Goal: Transaction & Acquisition: Book appointment/travel/reservation

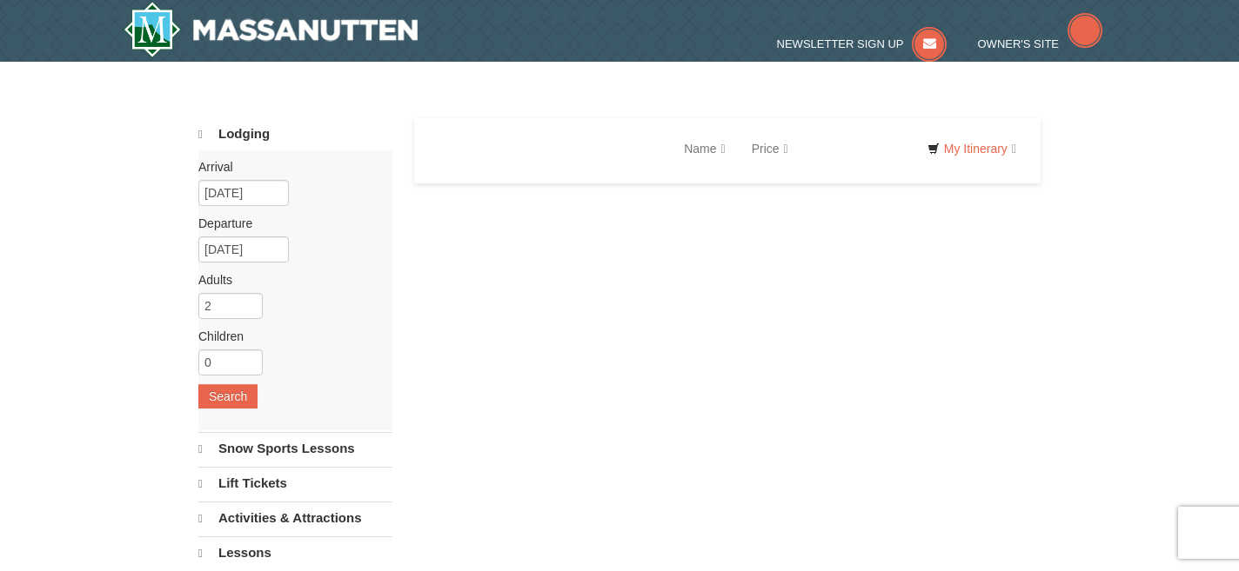
select select "9"
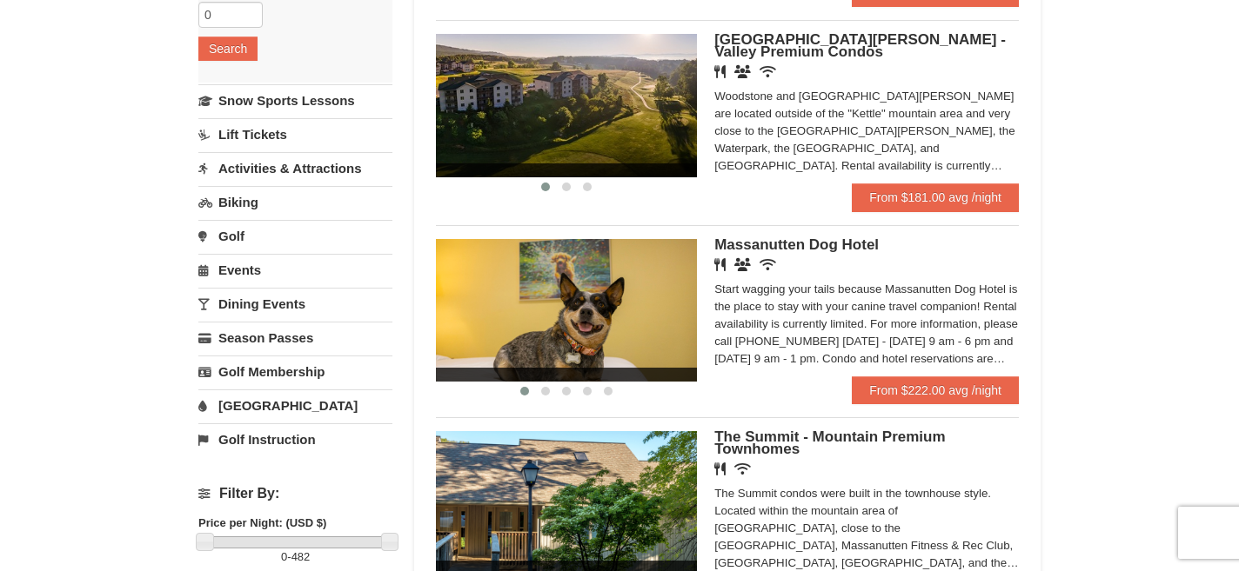
scroll to position [329, 0]
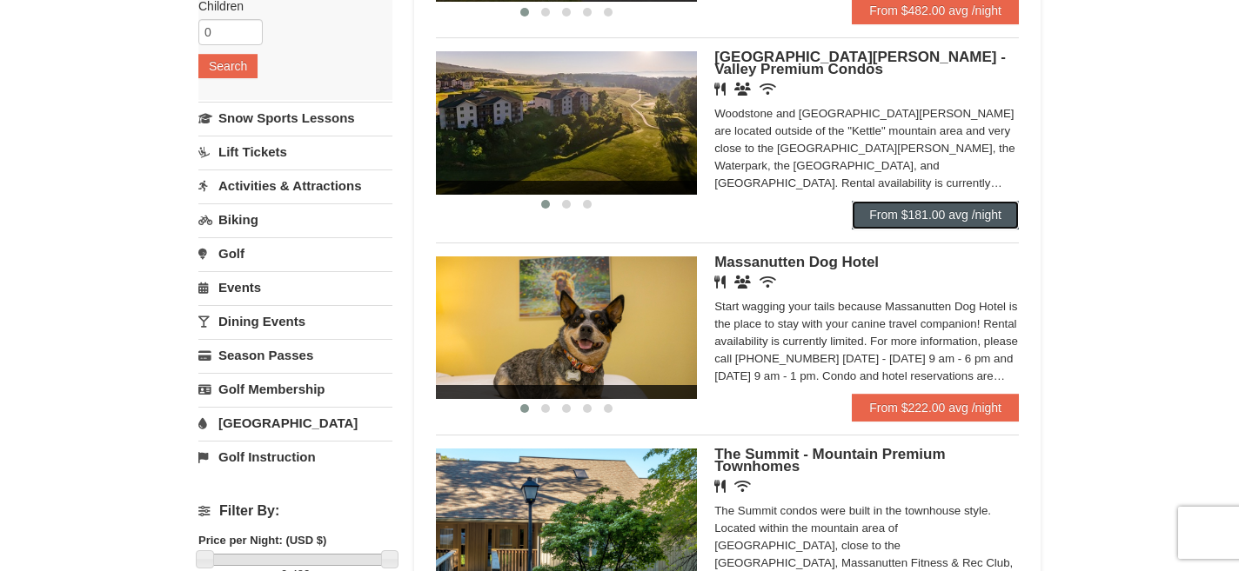
click at [932, 222] on link "From $181.00 avg /night" at bounding box center [935, 215] width 167 height 28
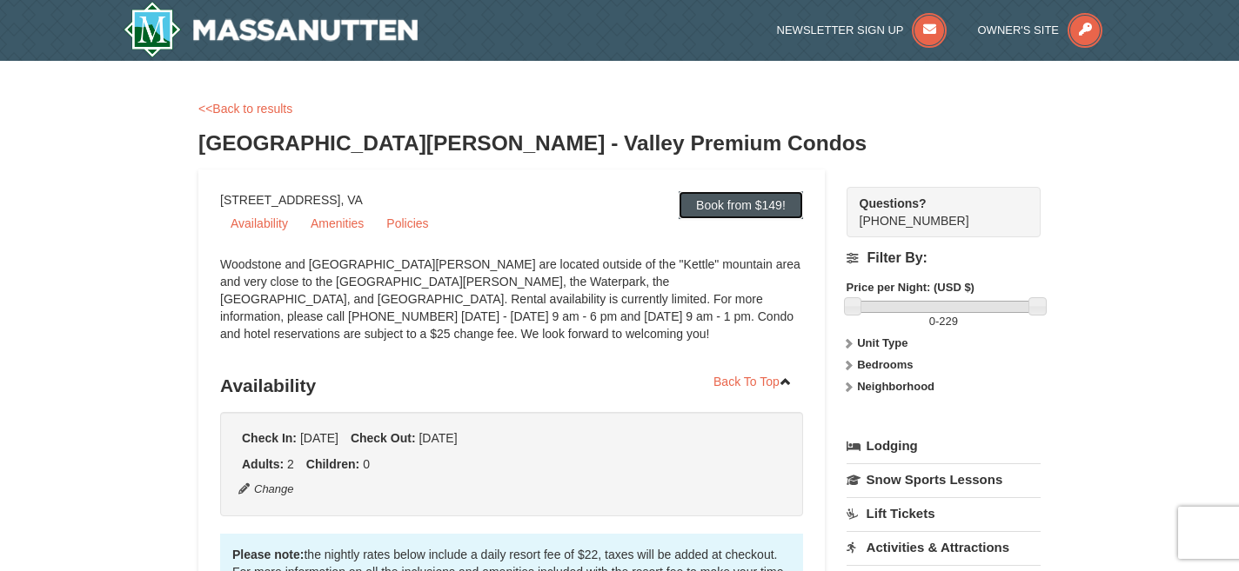
click at [748, 203] on link "Book from $149!" at bounding box center [740, 205] width 124 height 28
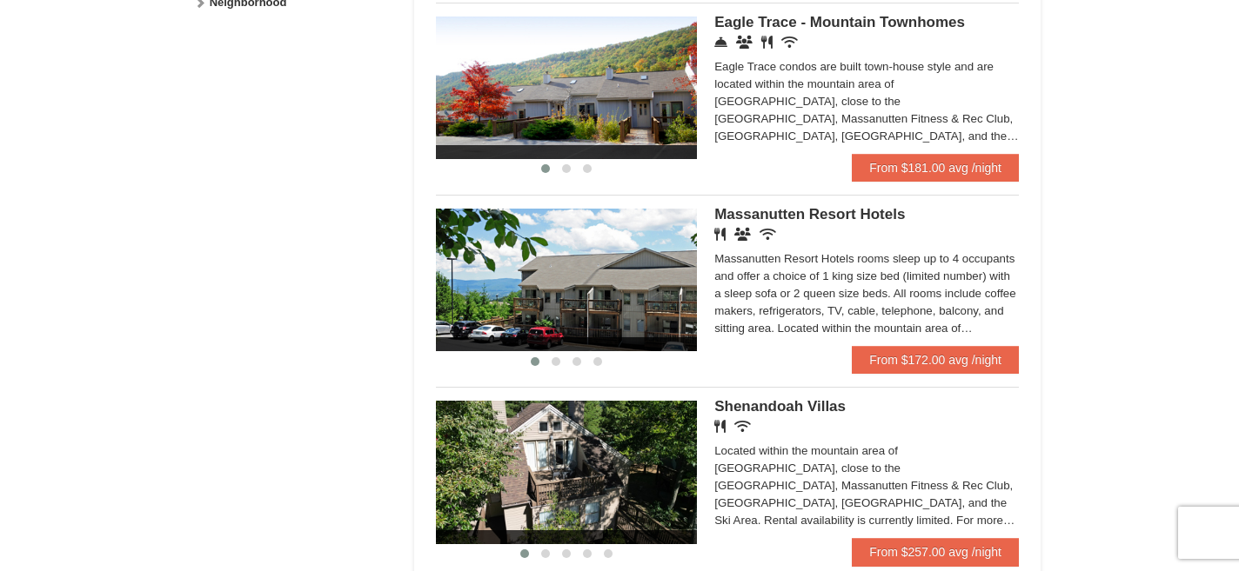
scroll to position [985, 0]
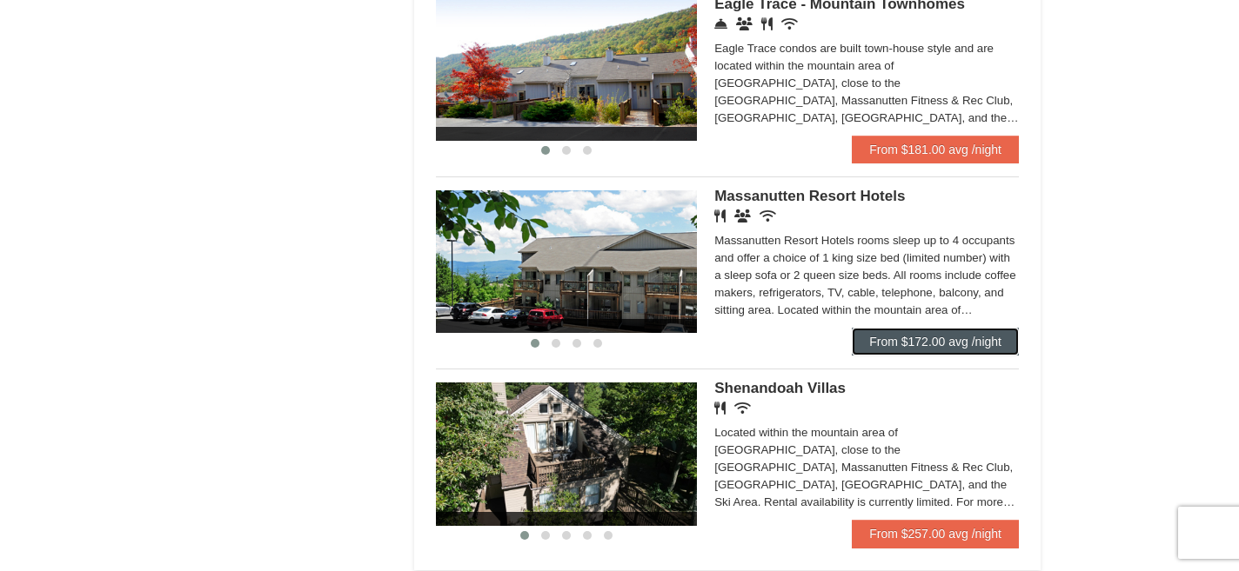
click at [916, 351] on link "From $172.00 avg /night" at bounding box center [935, 342] width 167 height 28
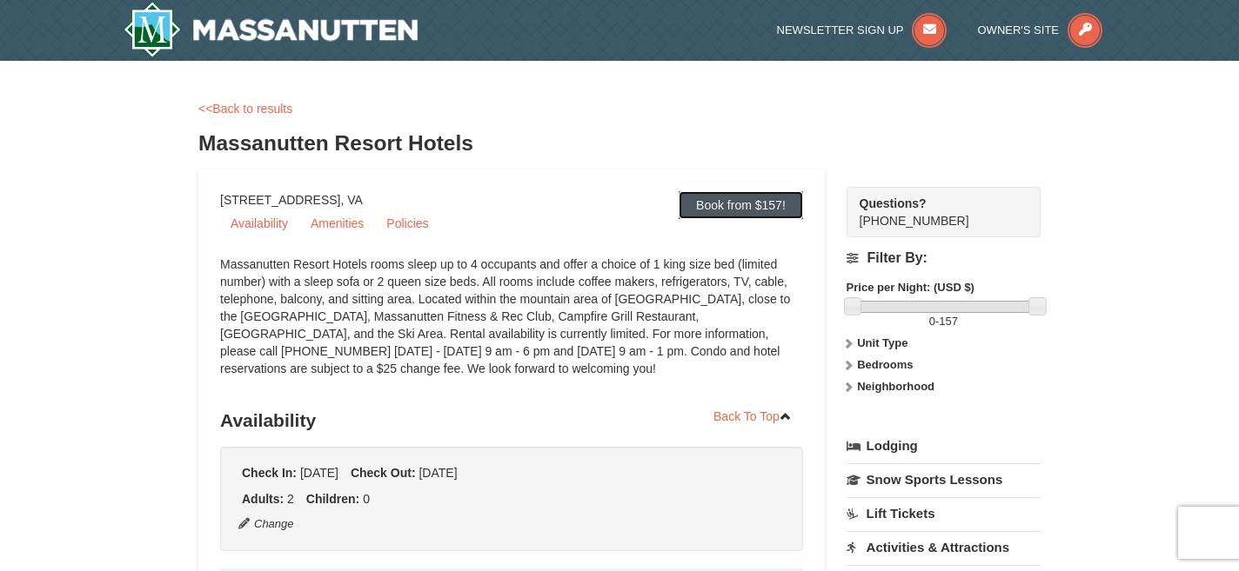
click at [739, 206] on link "Book from $157!" at bounding box center [740, 205] width 124 height 28
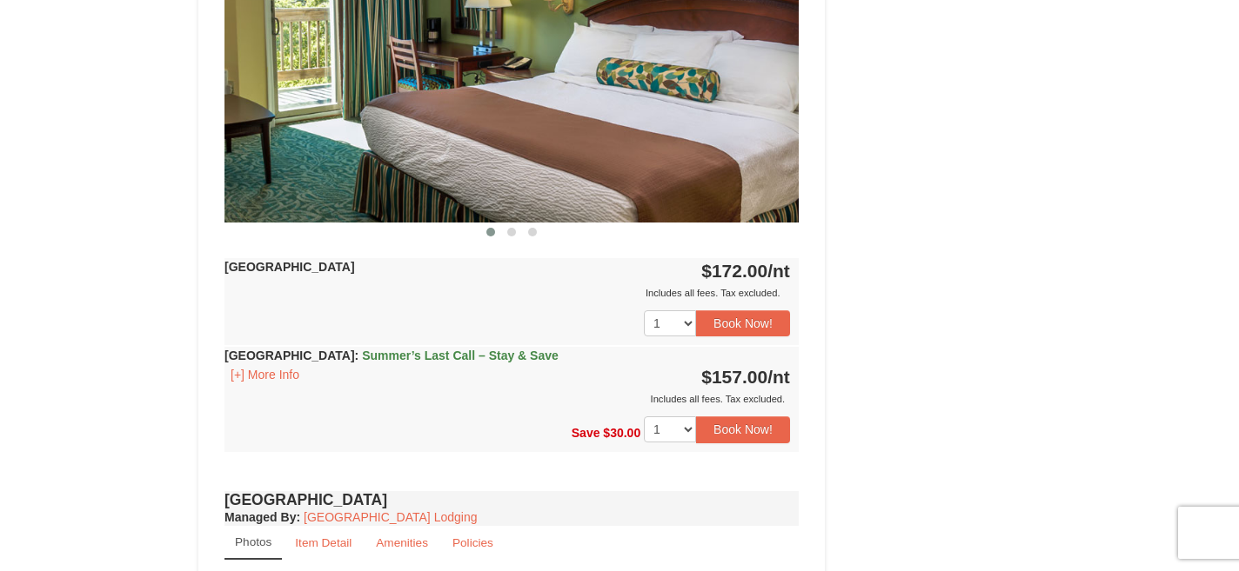
scroll to position [856, 0]
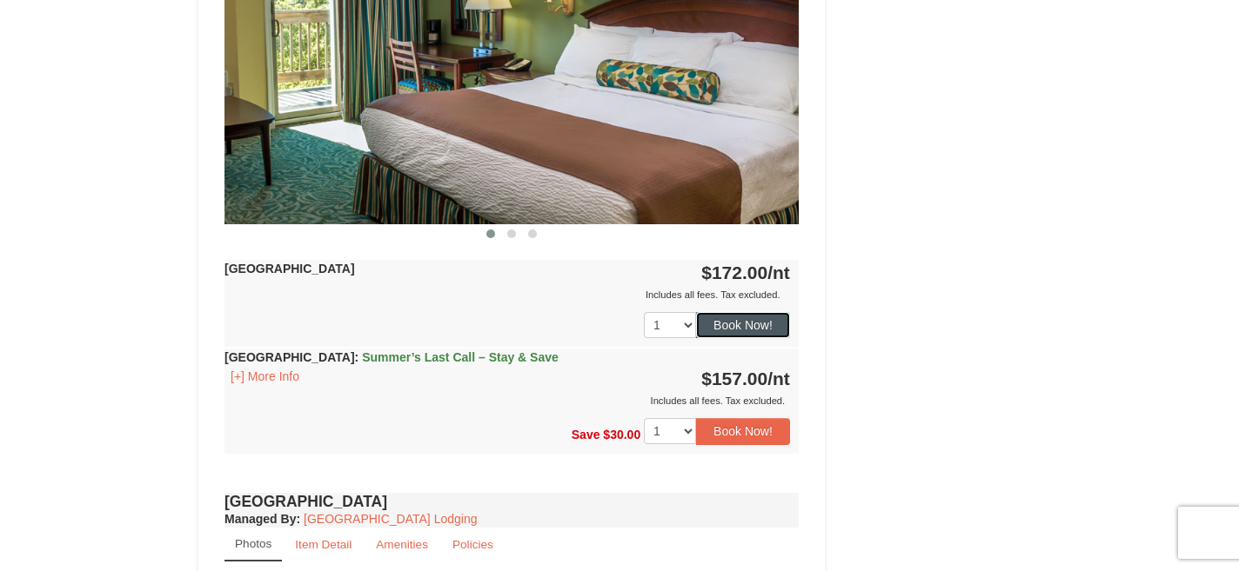
click at [752, 325] on button "Book Now!" at bounding box center [743, 325] width 94 height 26
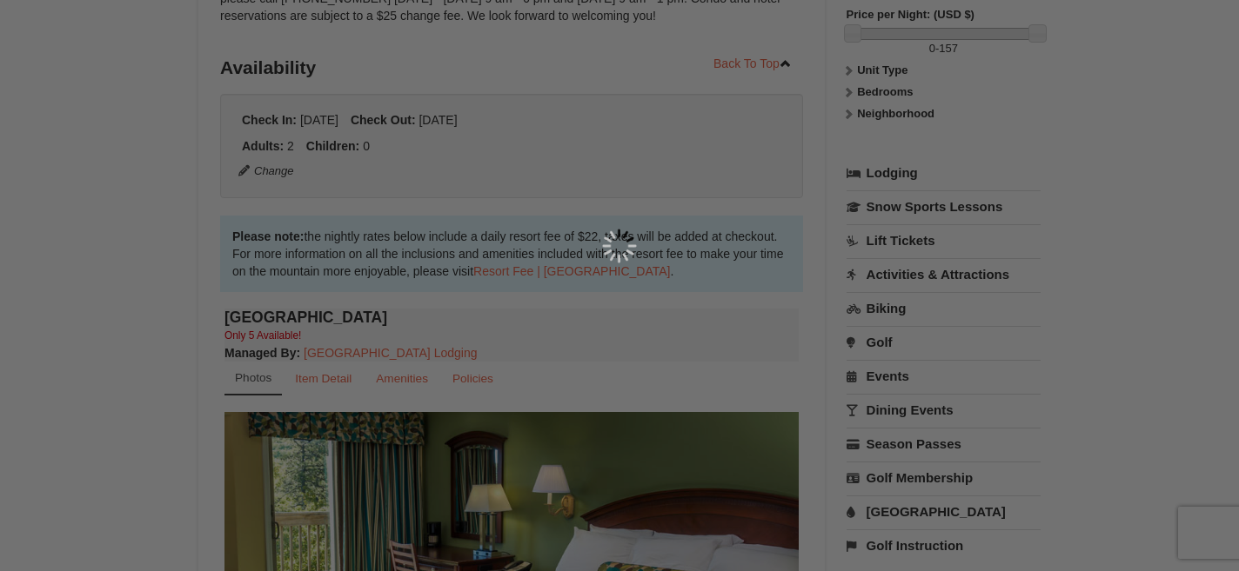
scroll to position [170, 0]
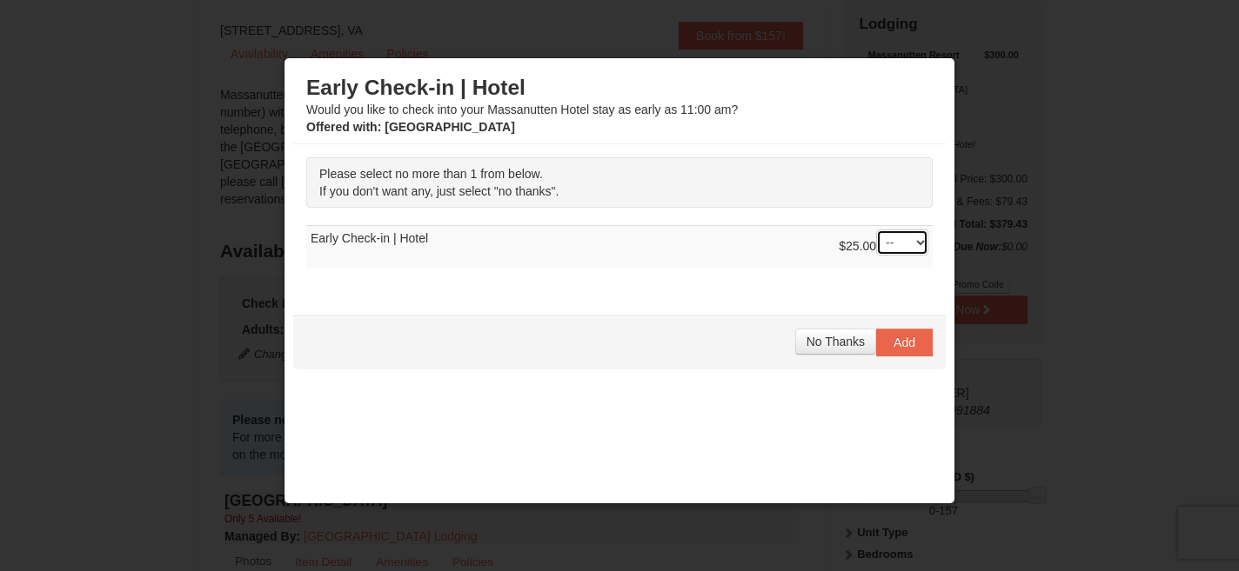
click at [886, 238] on select "-- 01" at bounding box center [902, 243] width 52 height 26
click at [838, 344] on span "No Thanks" at bounding box center [835, 342] width 58 height 14
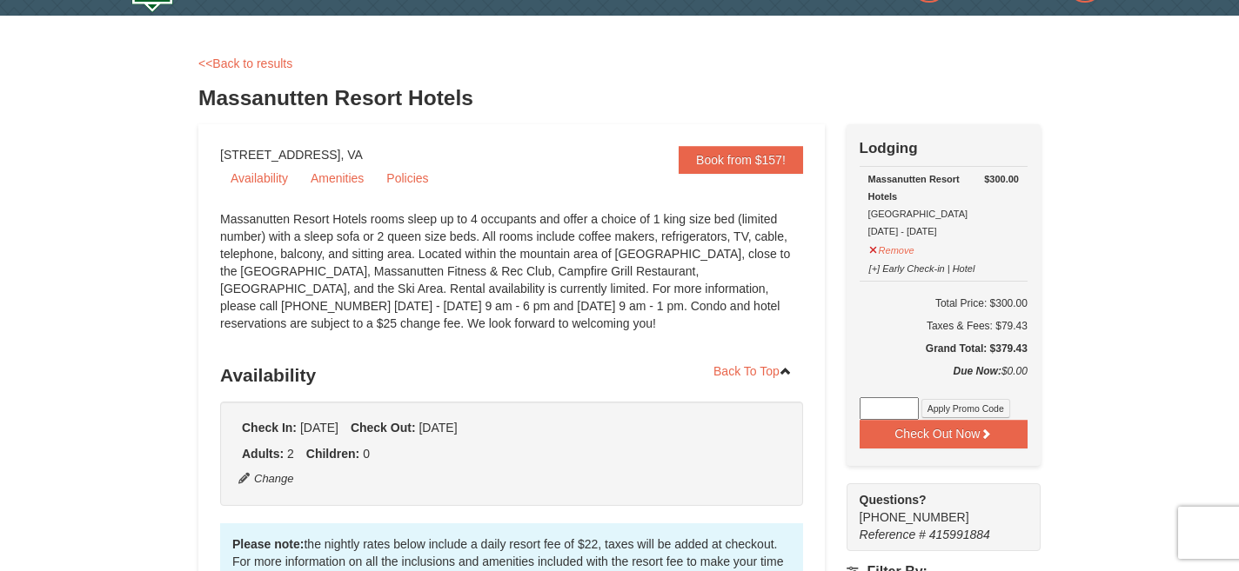
scroll to position [0, 0]
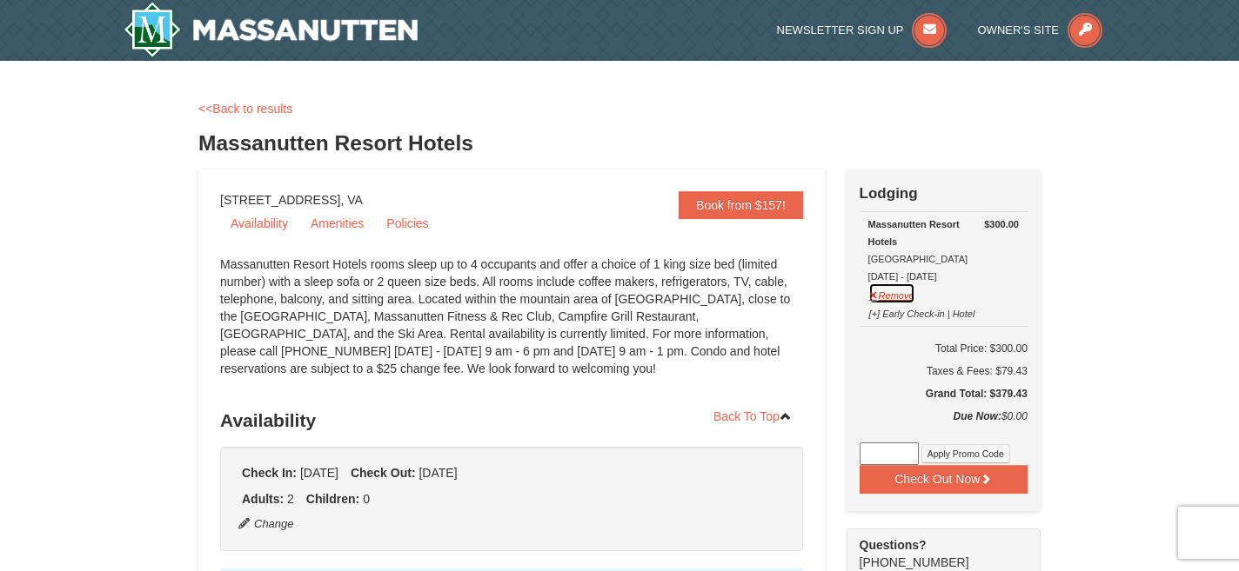
click at [908, 291] on button "Remove" at bounding box center [891, 294] width 47 height 22
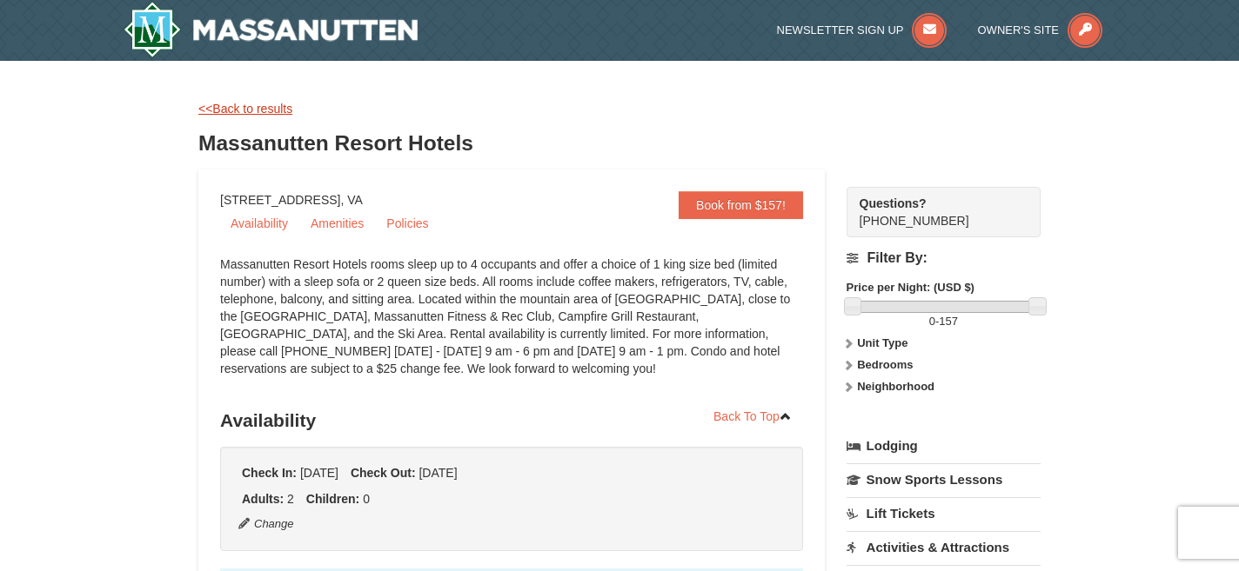
click at [229, 108] on link "<<Back to results" at bounding box center [245, 109] width 94 height 14
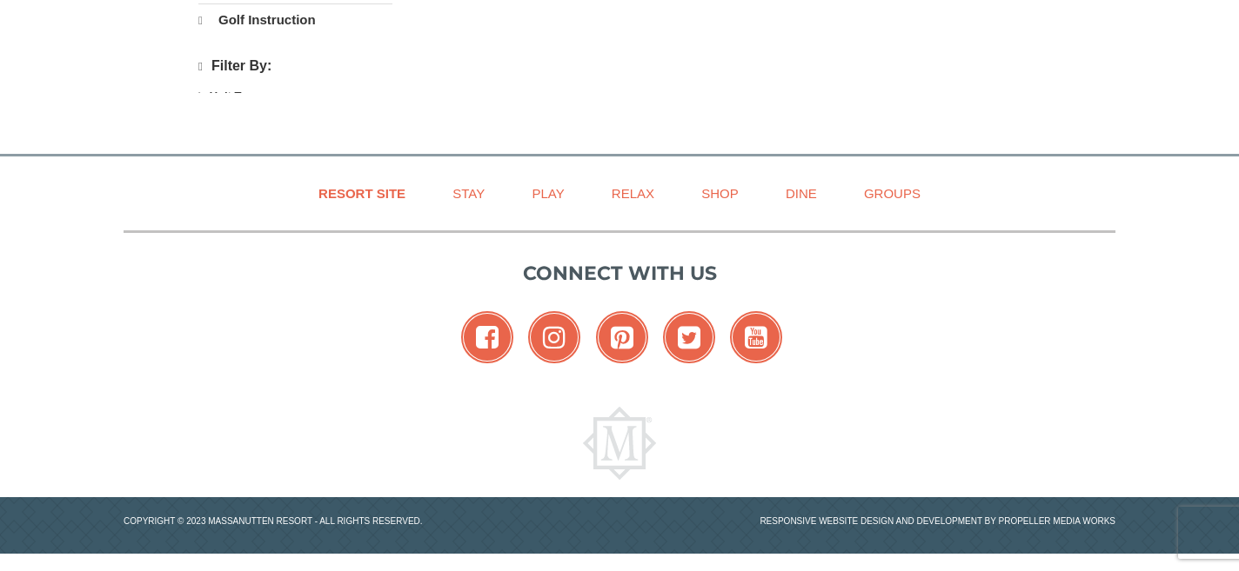
select select "9"
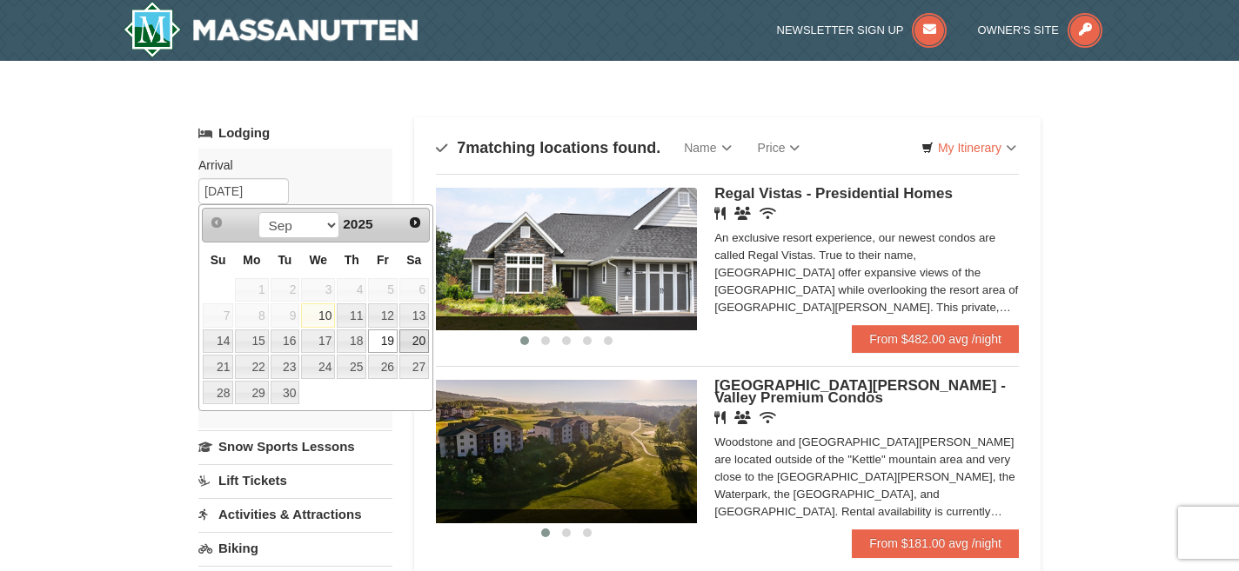
click at [417, 344] on link "20" at bounding box center [414, 342] width 30 height 24
type input "[DATE]"
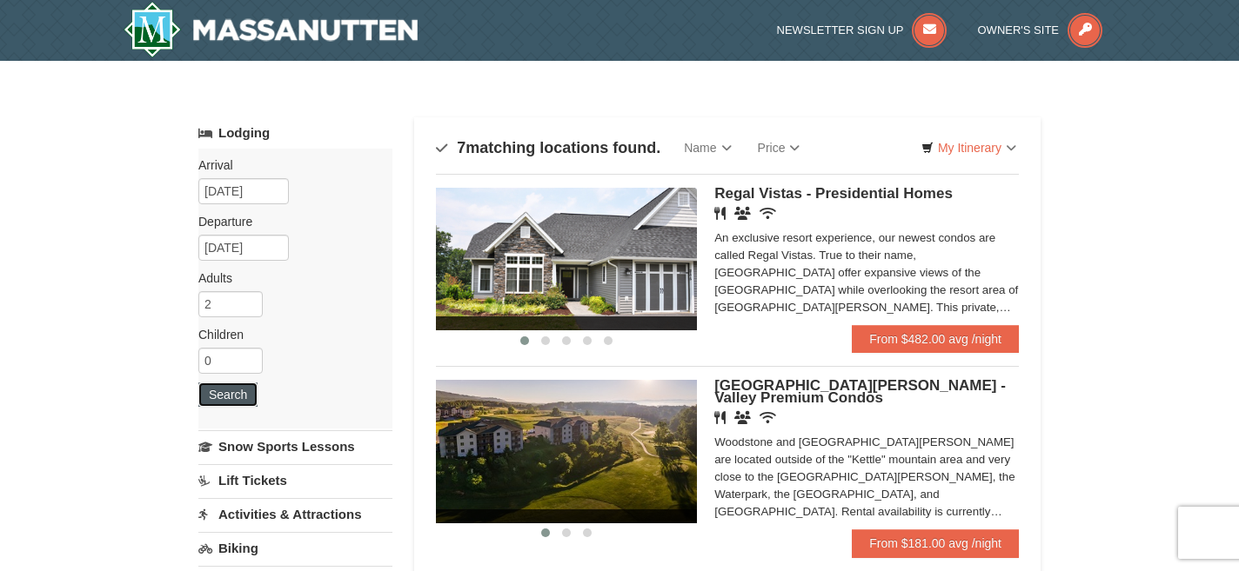
click at [230, 391] on button "Search" at bounding box center [227, 395] width 59 height 24
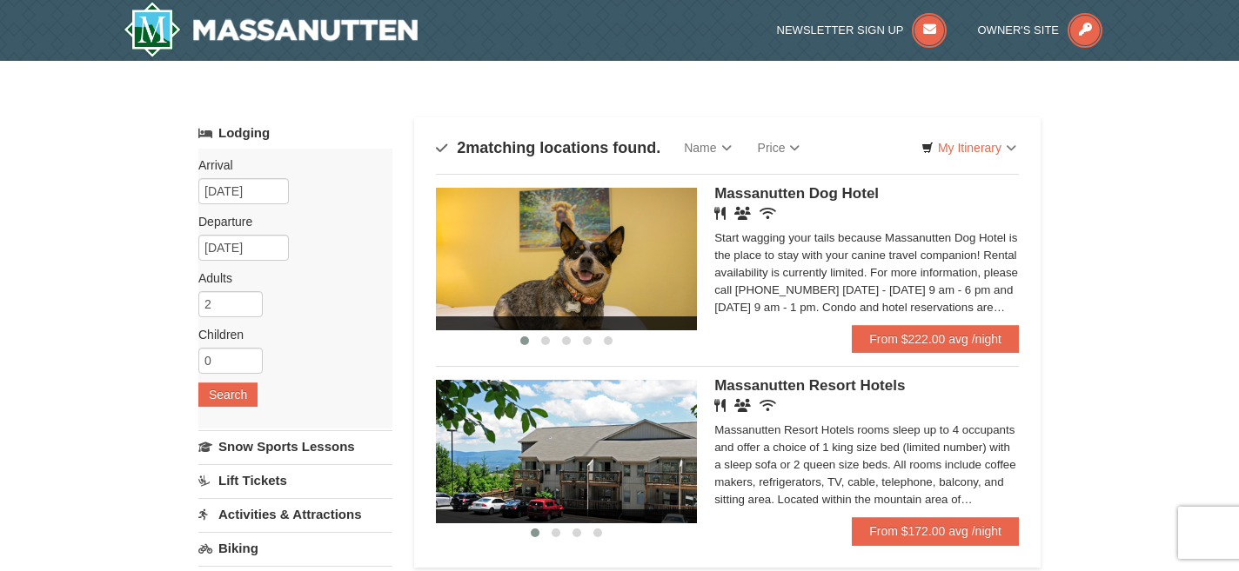
click at [772, 386] on span "Massanutten Resort Hotels" at bounding box center [809, 385] width 190 height 17
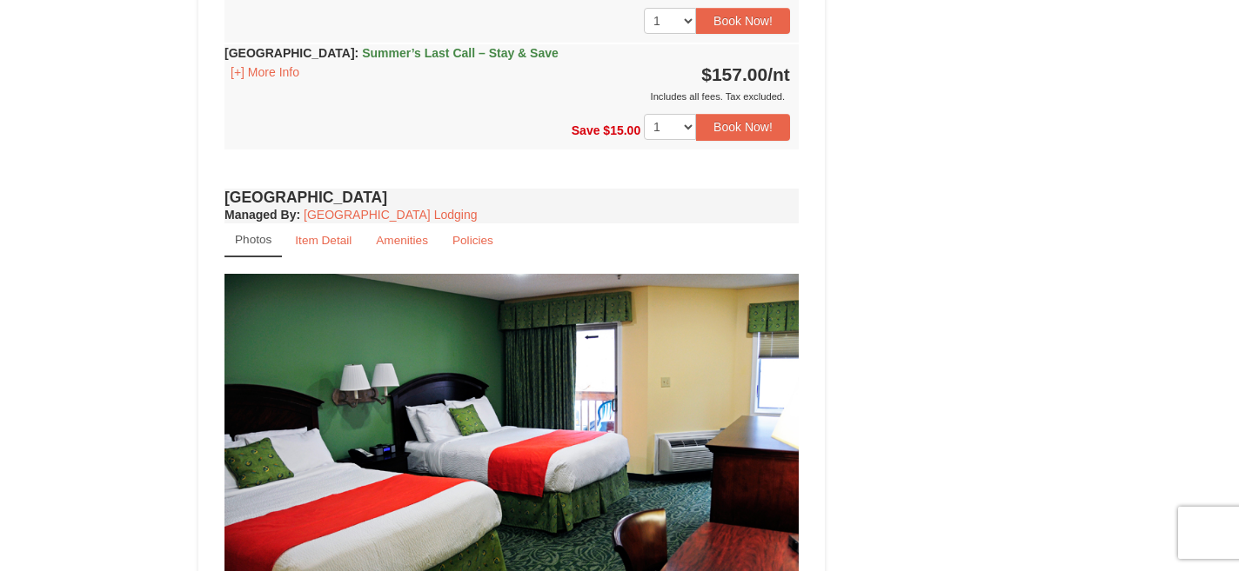
scroll to position [1162, 0]
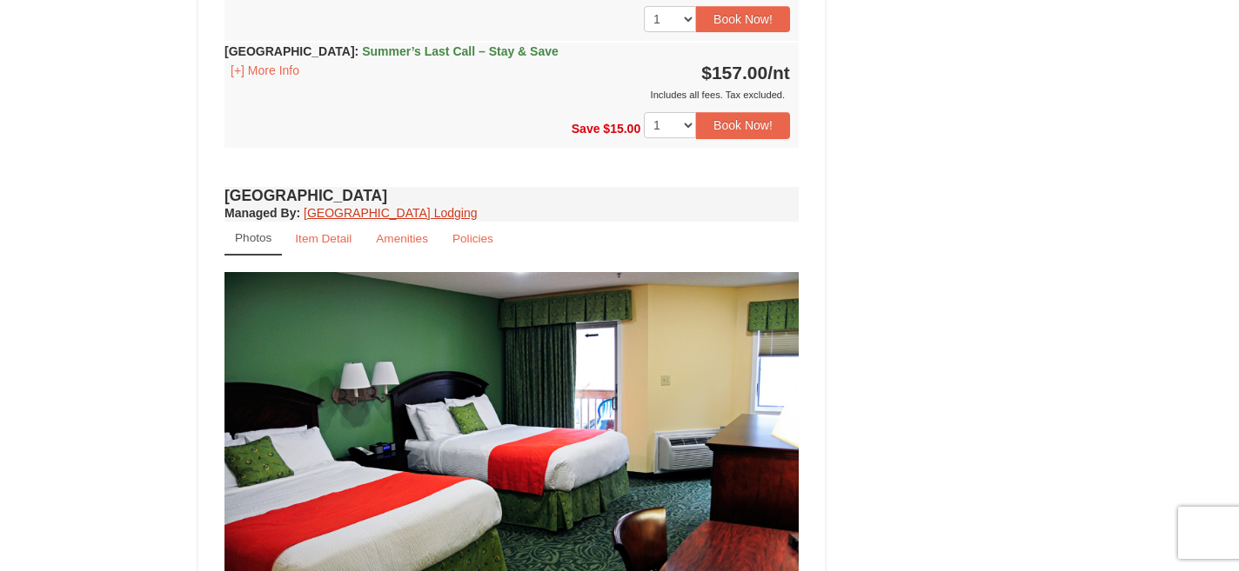
click at [444, 214] on link "[GEOGRAPHIC_DATA] Lodging" at bounding box center [390, 213] width 173 height 14
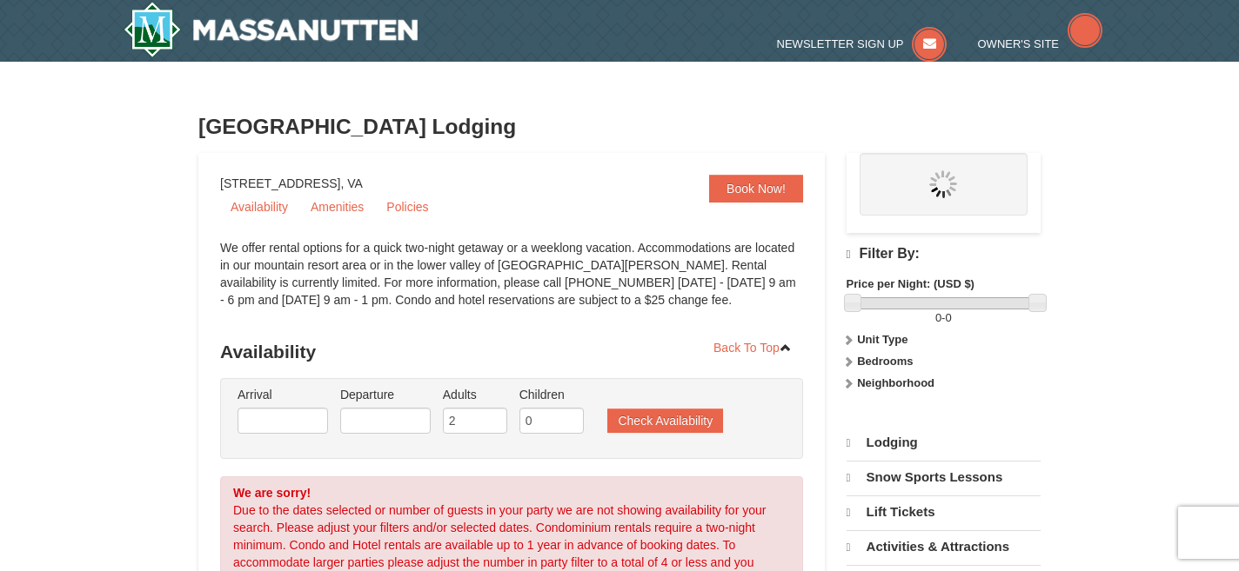
select select "9"
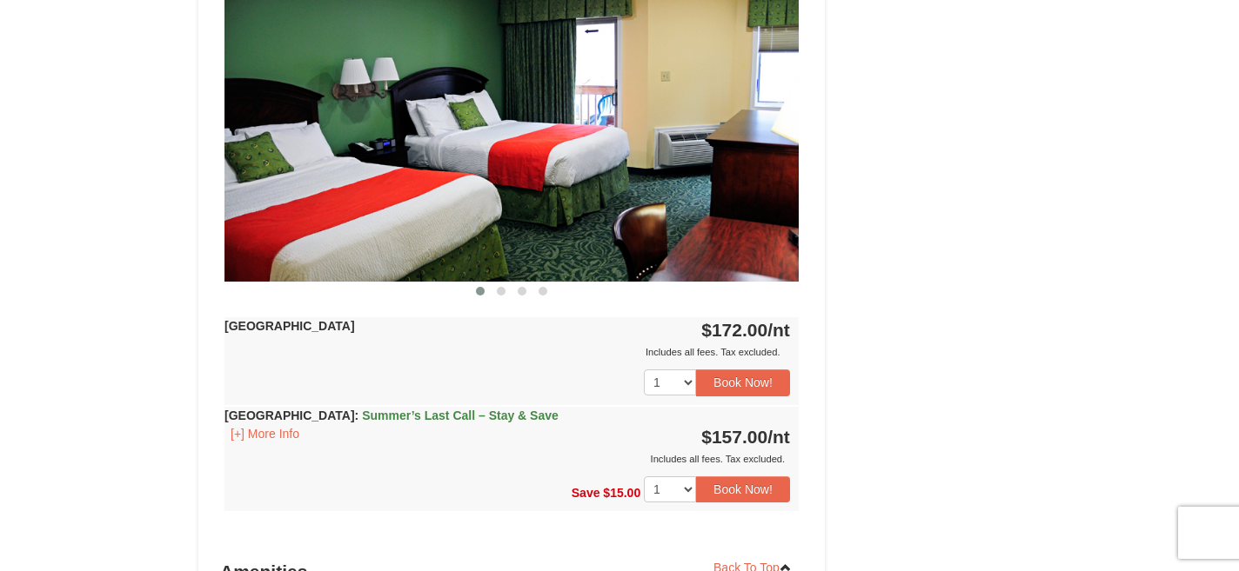
scroll to position [1467, 0]
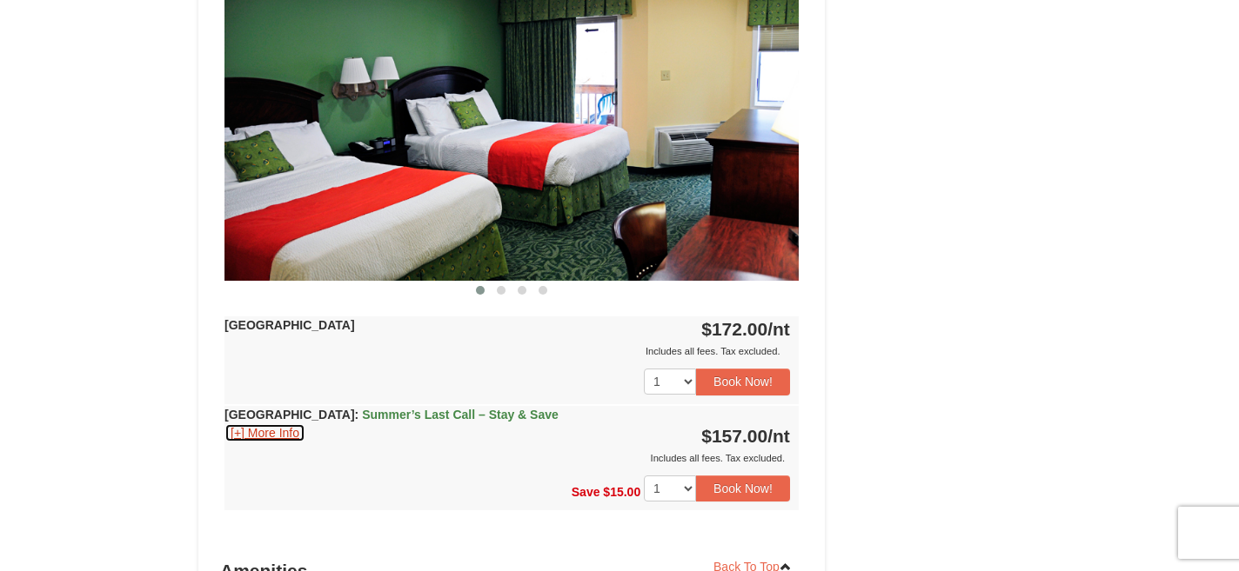
click at [291, 427] on button "[+] More Info" at bounding box center [264, 433] width 81 height 19
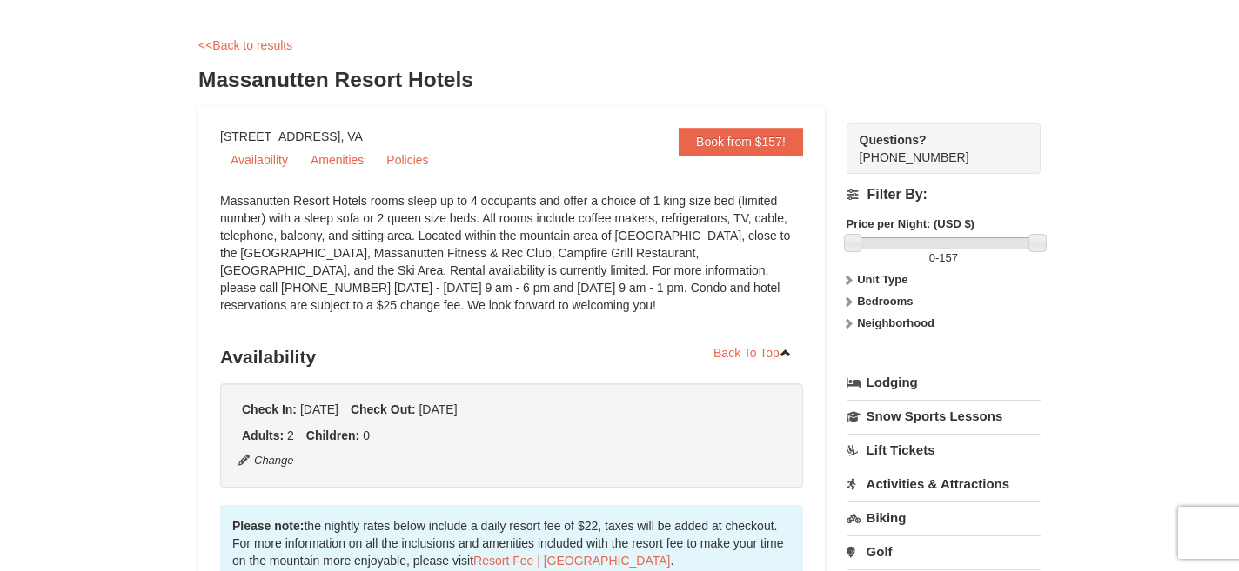
scroll to position [0, 0]
